Goal: Information Seeking & Learning: Learn about a topic

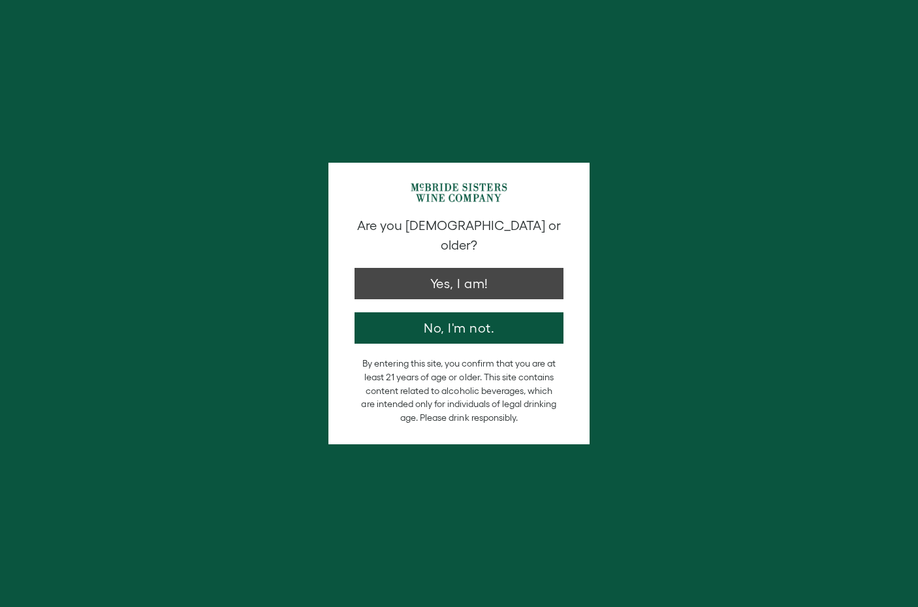
click at [402, 269] on button "Yes, I am!" at bounding box center [459, 283] width 209 height 31
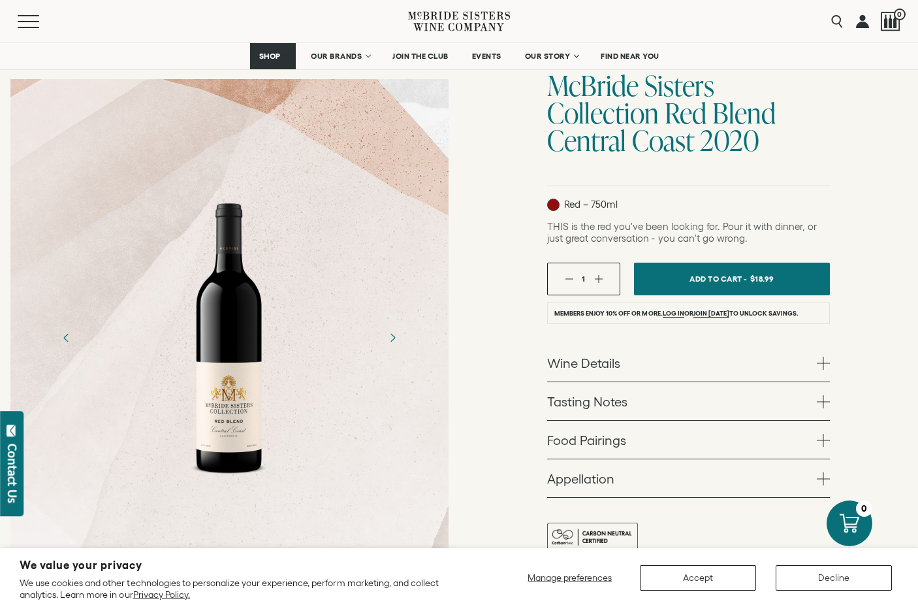
scroll to position [123, 0]
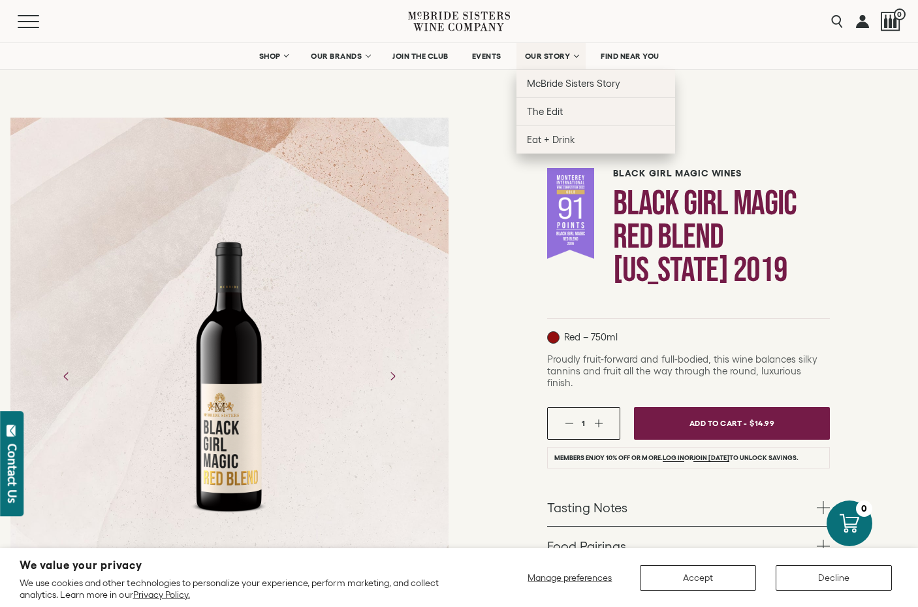
click at [543, 58] on span "OUR STORY" at bounding box center [548, 56] width 46 height 9
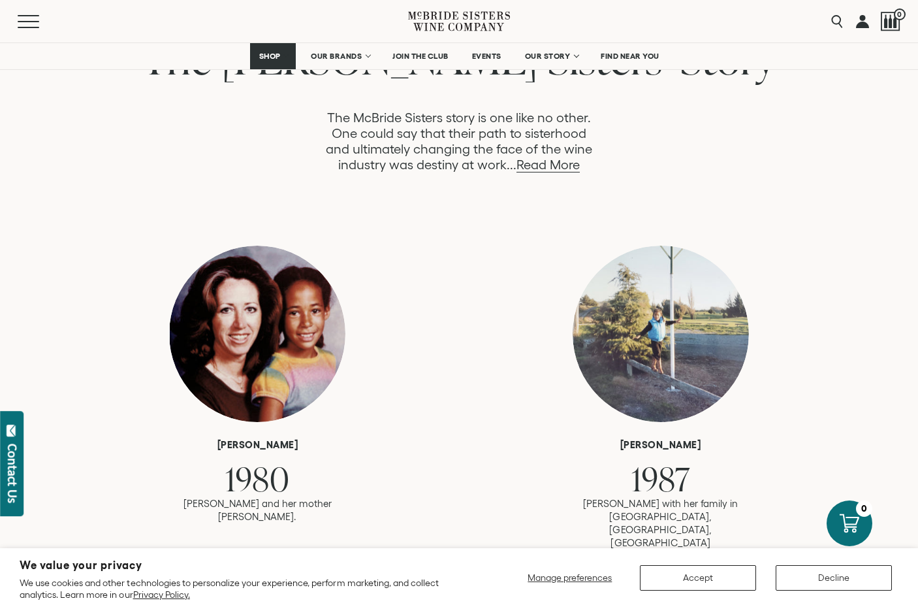
scroll to position [730, 0]
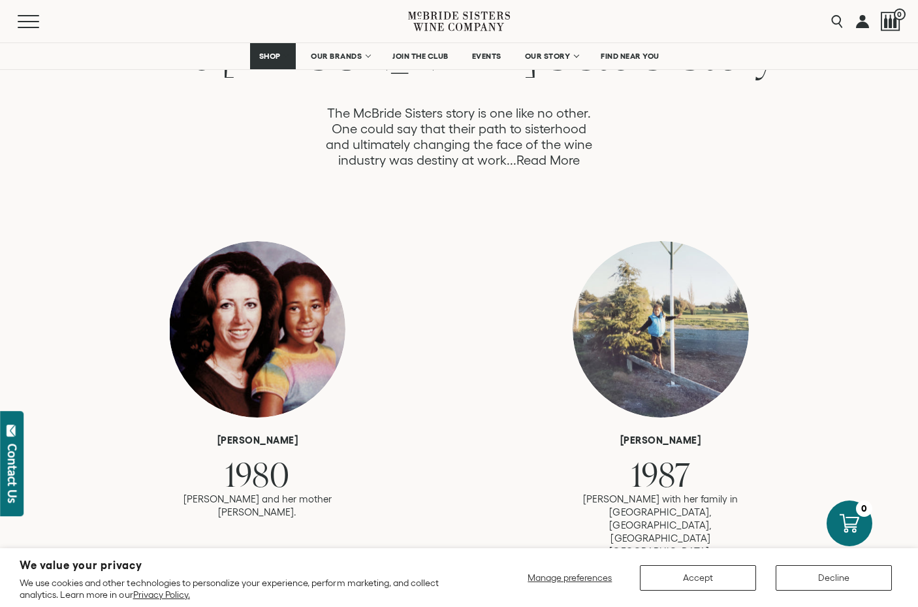
click at [532, 161] on link "Read More" at bounding box center [547, 160] width 63 height 15
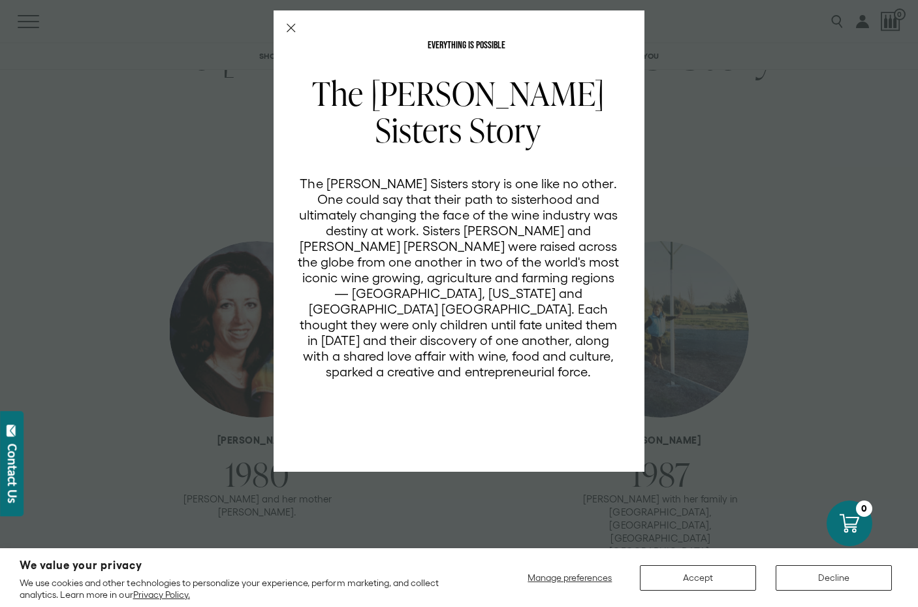
scroll to position [0, 0]
click at [291, 24] on icon "Close Modal" at bounding box center [291, 28] width 9 height 9
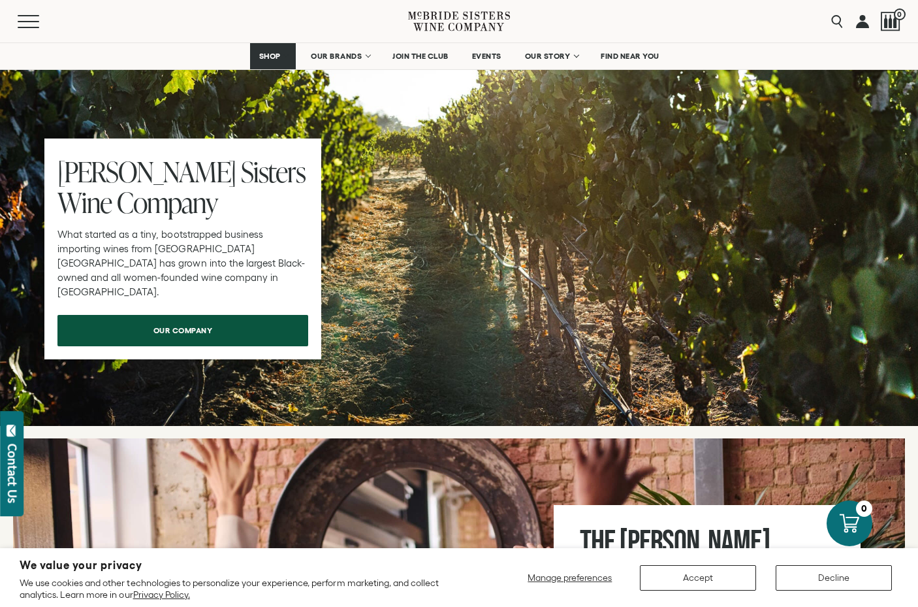
scroll to position [4083, 0]
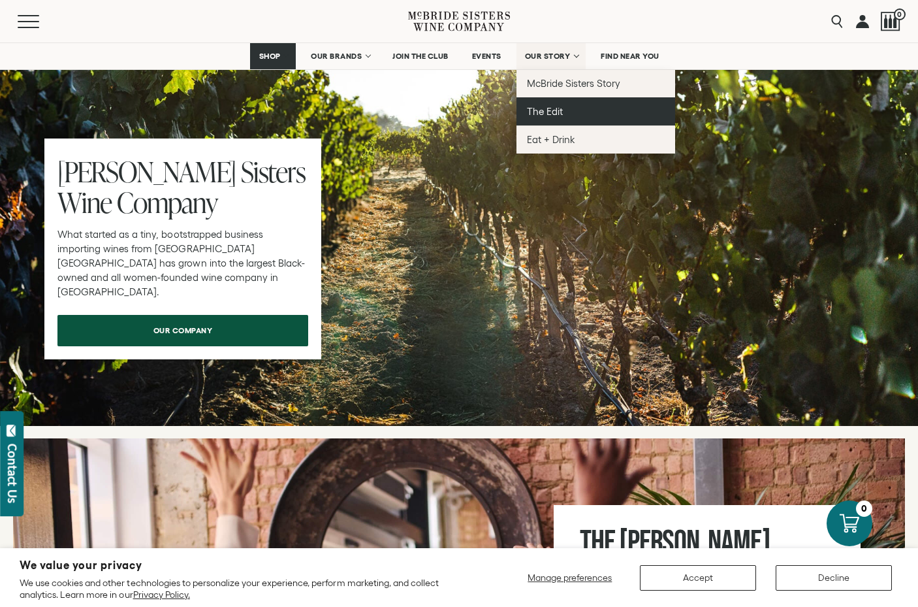
click at [553, 110] on span "The Edit" at bounding box center [545, 111] width 36 height 11
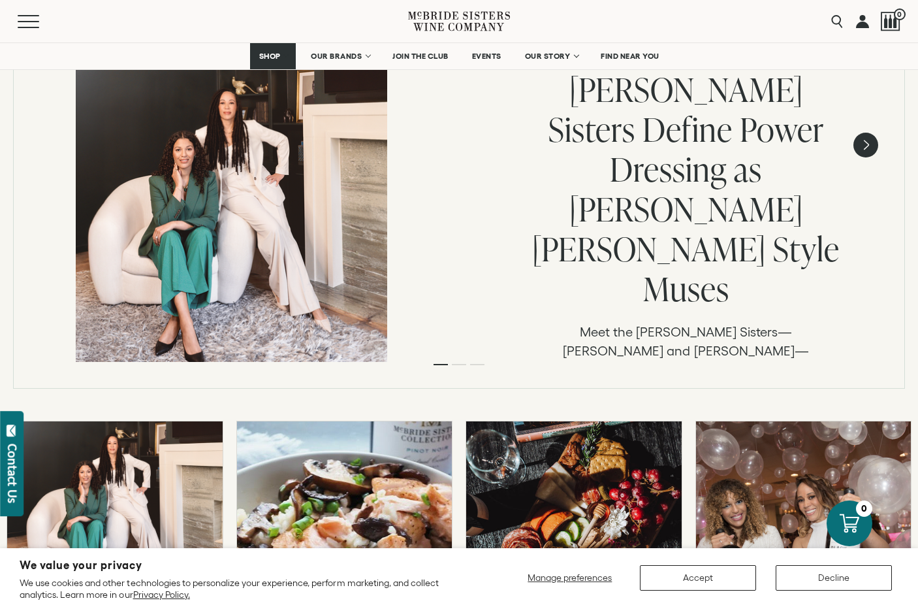
scroll to position [324, 0]
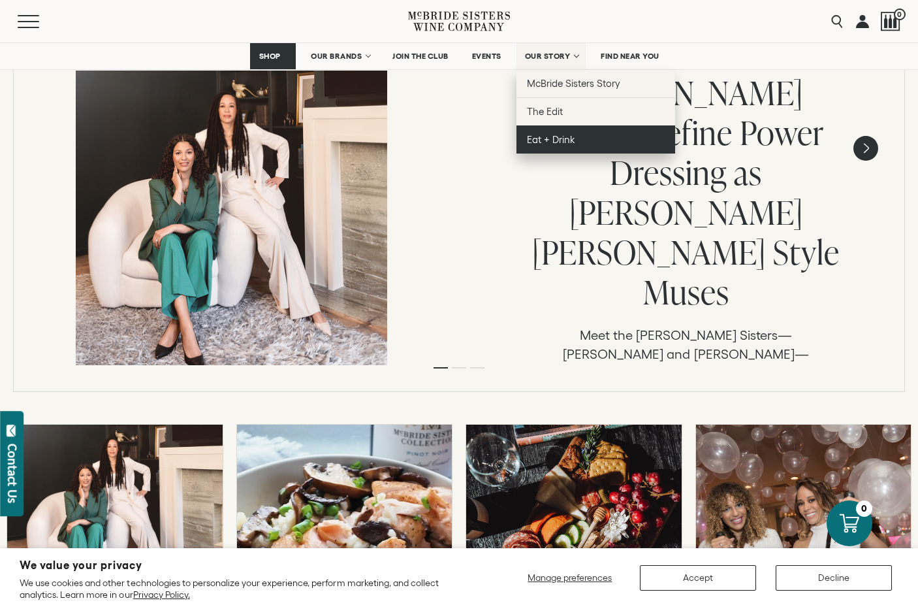
click at [552, 138] on span "Eat + Drink" at bounding box center [551, 139] width 48 height 11
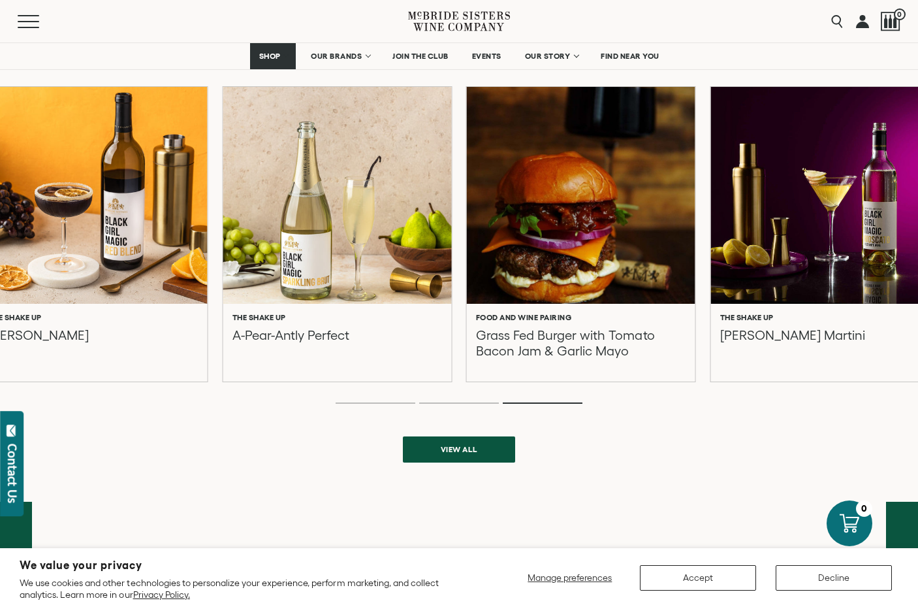
scroll to position [424, 0]
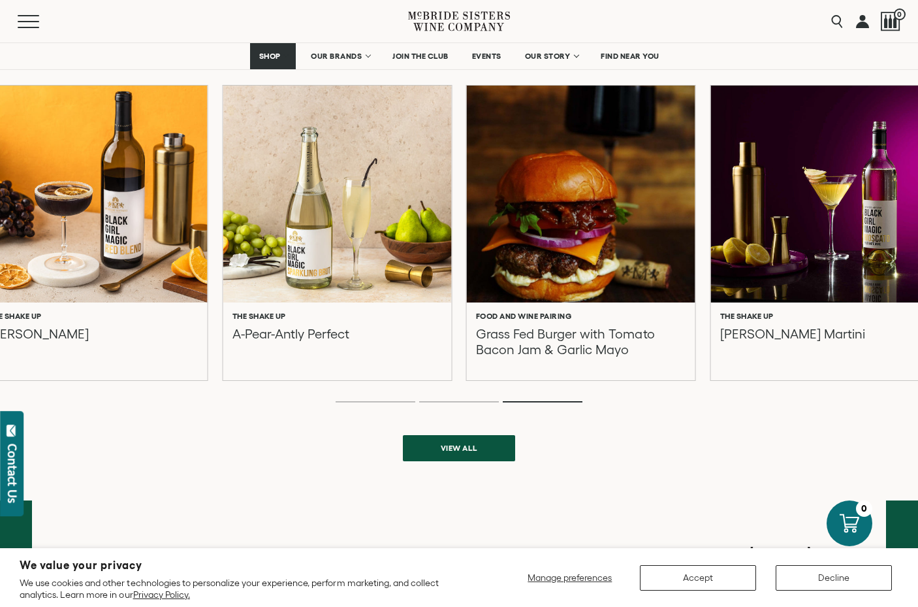
click at [464, 401] on li "Page dot 2" at bounding box center [459, 401] width 80 height 1
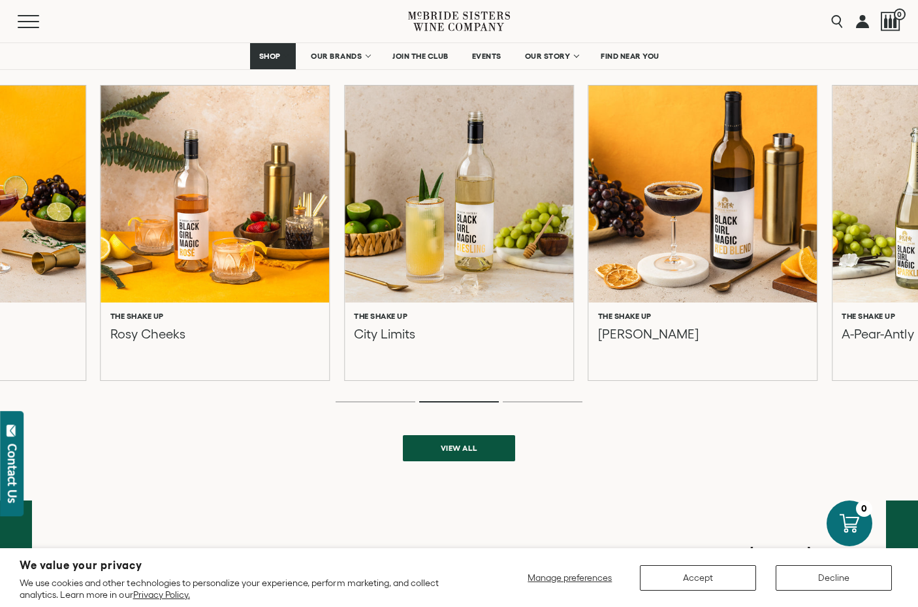
click at [405, 399] on ol at bounding box center [459, 401] width 522 height 5
click at [382, 399] on ol at bounding box center [459, 401] width 522 height 5
click at [455, 458] on div "View all" at bounding box center [459, 448] width 112 height 26
click at [456, 447] on span "View all" at bounding box center [459, 447] width 83 height 25
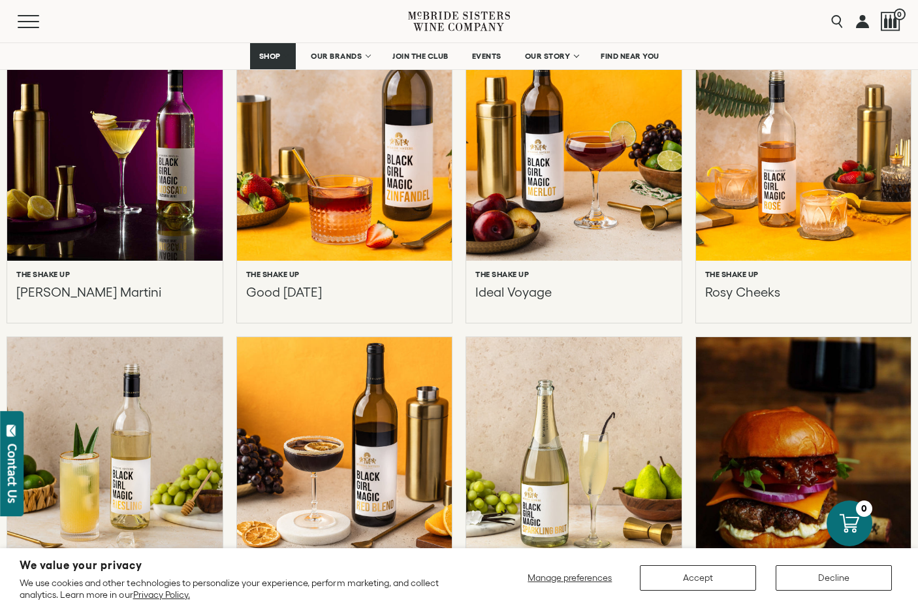
scroll to position [460, 0]
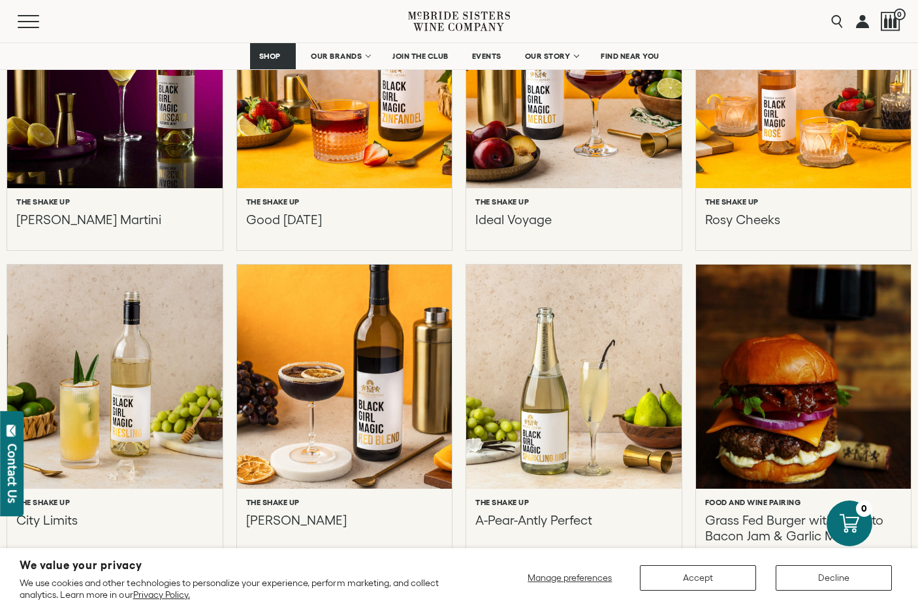
click at [351, 434] on div at bounding box center [344, 376] width 236 height 246
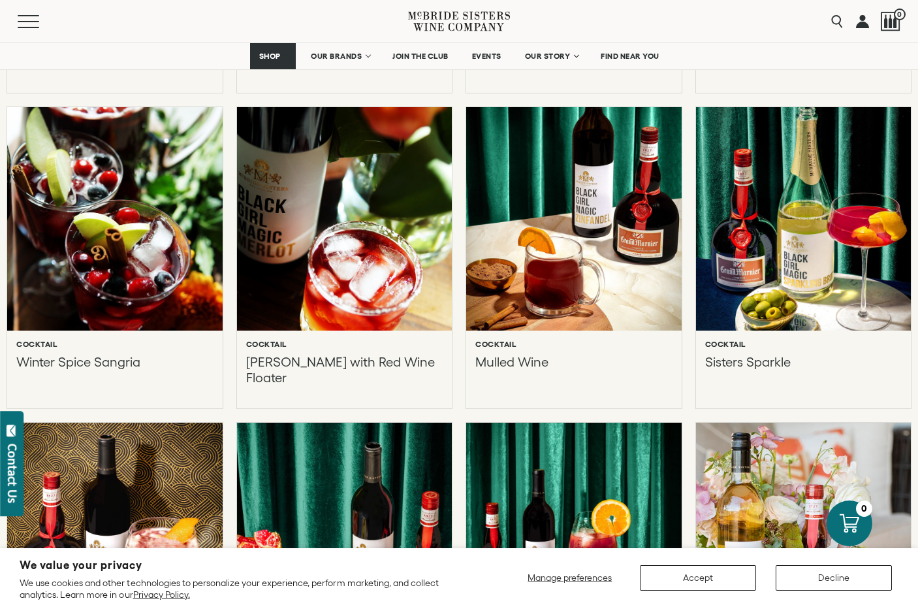
scroll to position [3144, 0]
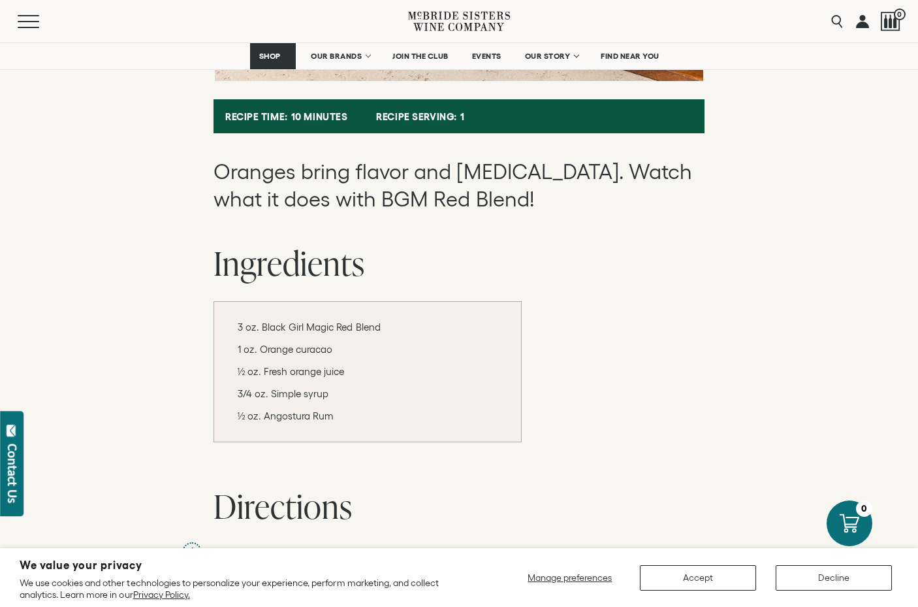
scroll to position [571, 0]
